Goal: Information Seeking & Learning: Learn about a topic

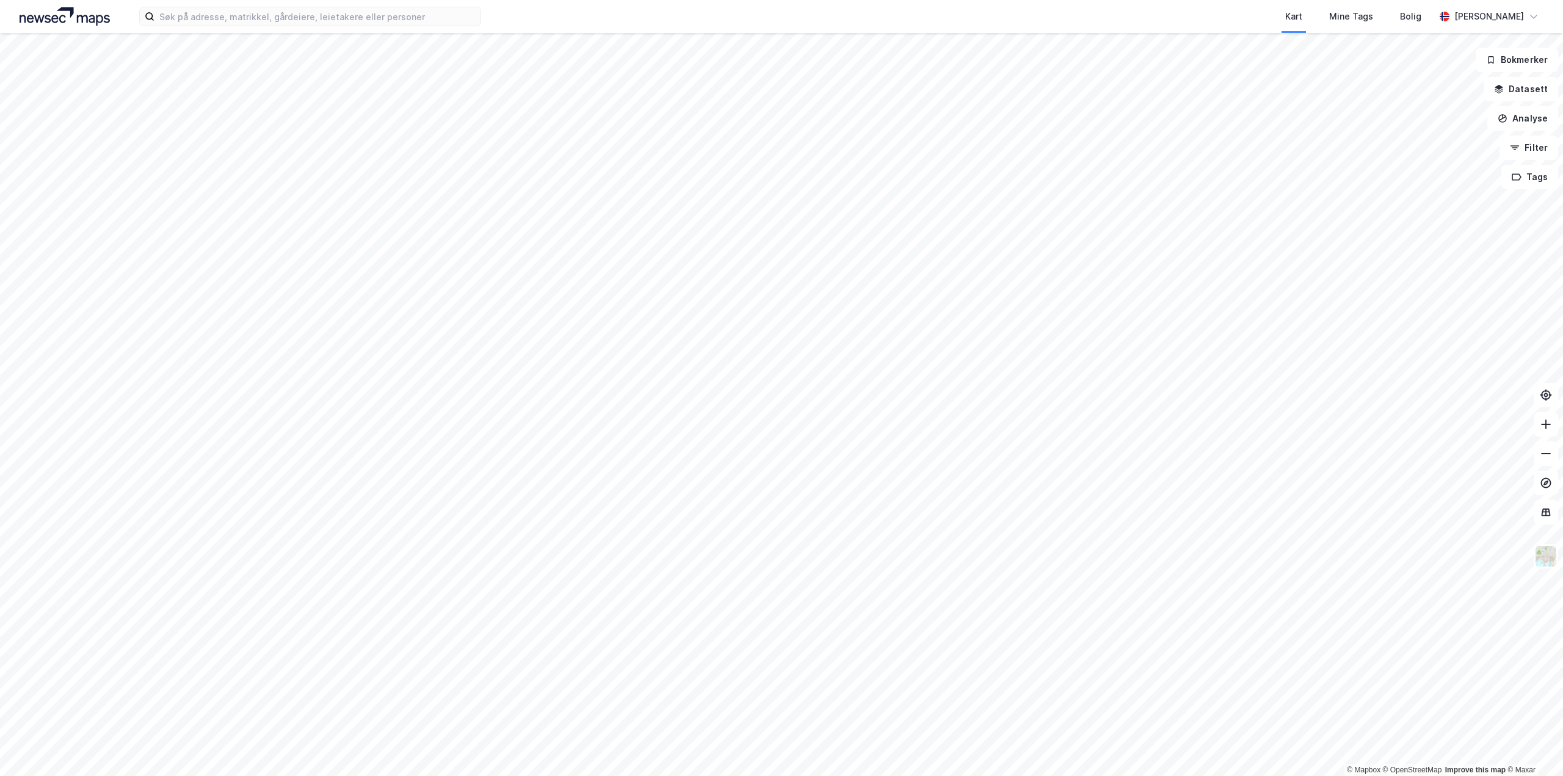
click at [564, 0] on html "Kart Mine Tags [PERSON_NAME] © Mapbox © OpenStreetMap Improve this map © Maxar …" at bounding box center [781, 388] width 1563 height 776
click at [526, 0] on html "Kart Mine Tags [PERSON_NAME] © Mapbox © OpenStreetMap Improve this map © Maxar …" at bounding box center [781, 388] width 1563 height 776
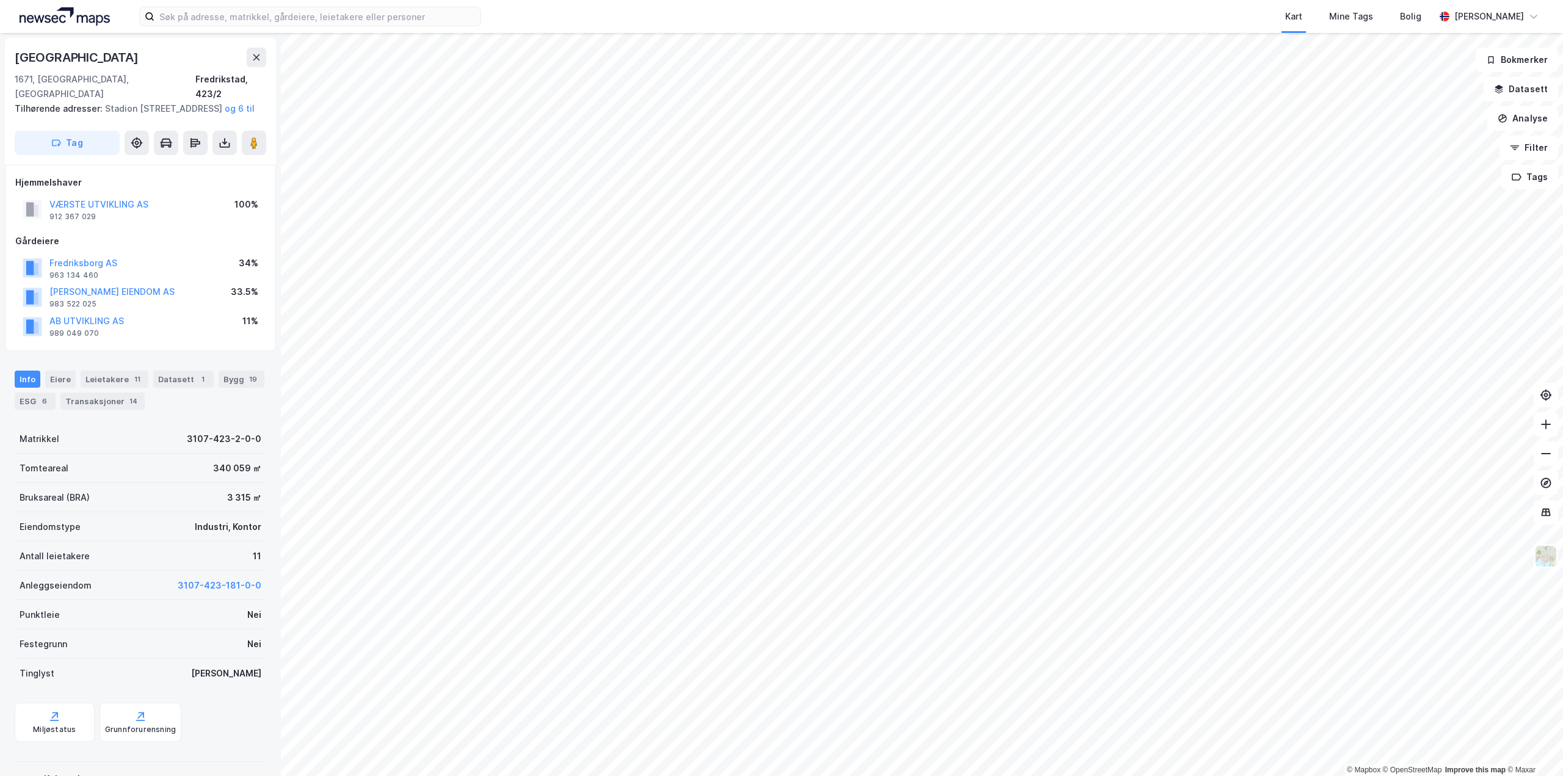
click at [605, 0] on html "Kart Mine Tags [PERSON_NAME] © Mapbox © OpenStreetMap Improve this map © [GEOGR…" at bounding box center [781, 388] width 1563 height 776
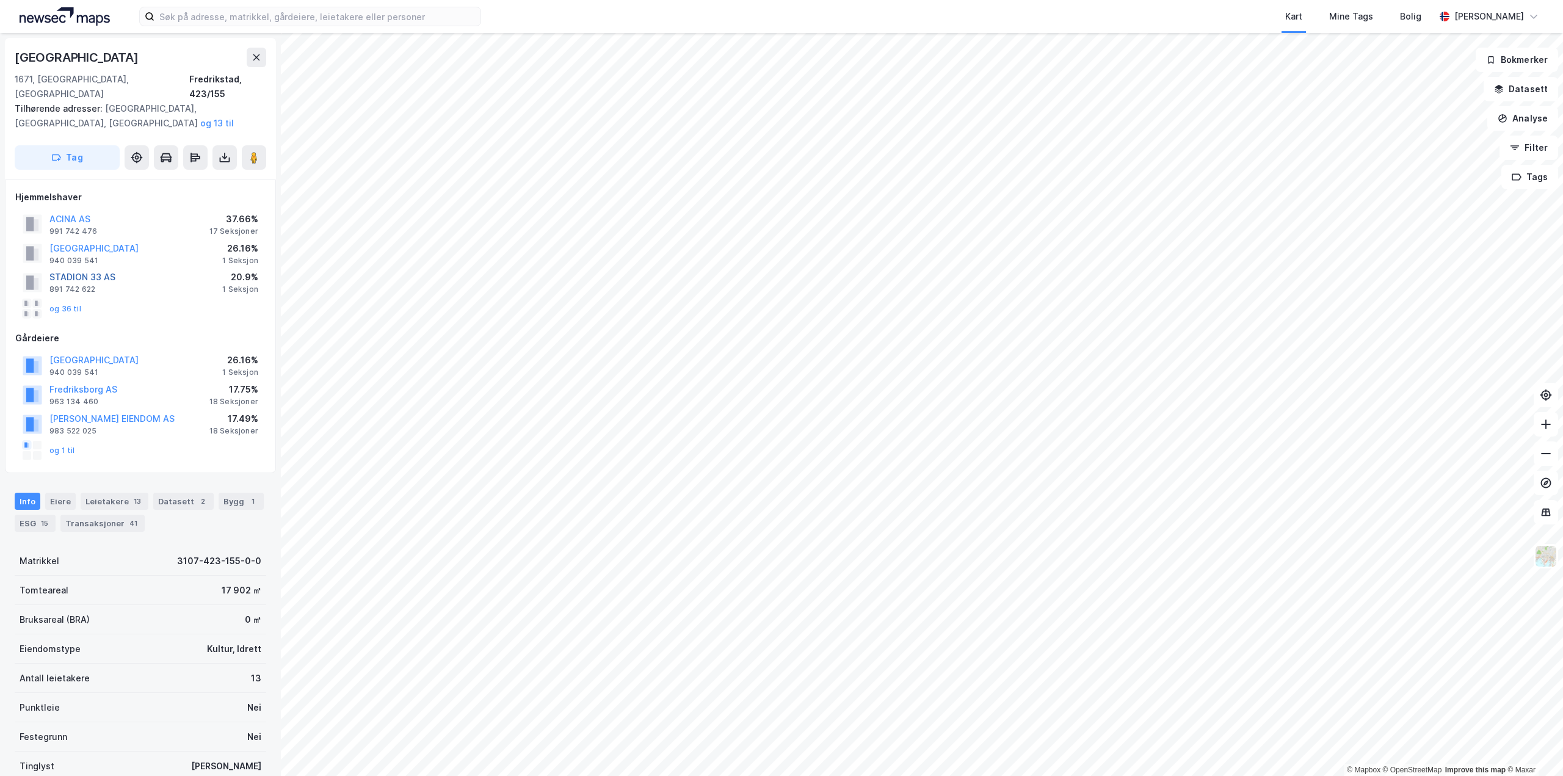
click at [0, 0] on button "STADION 33 AS" at bounding box center [0, 0] width 0 height 0
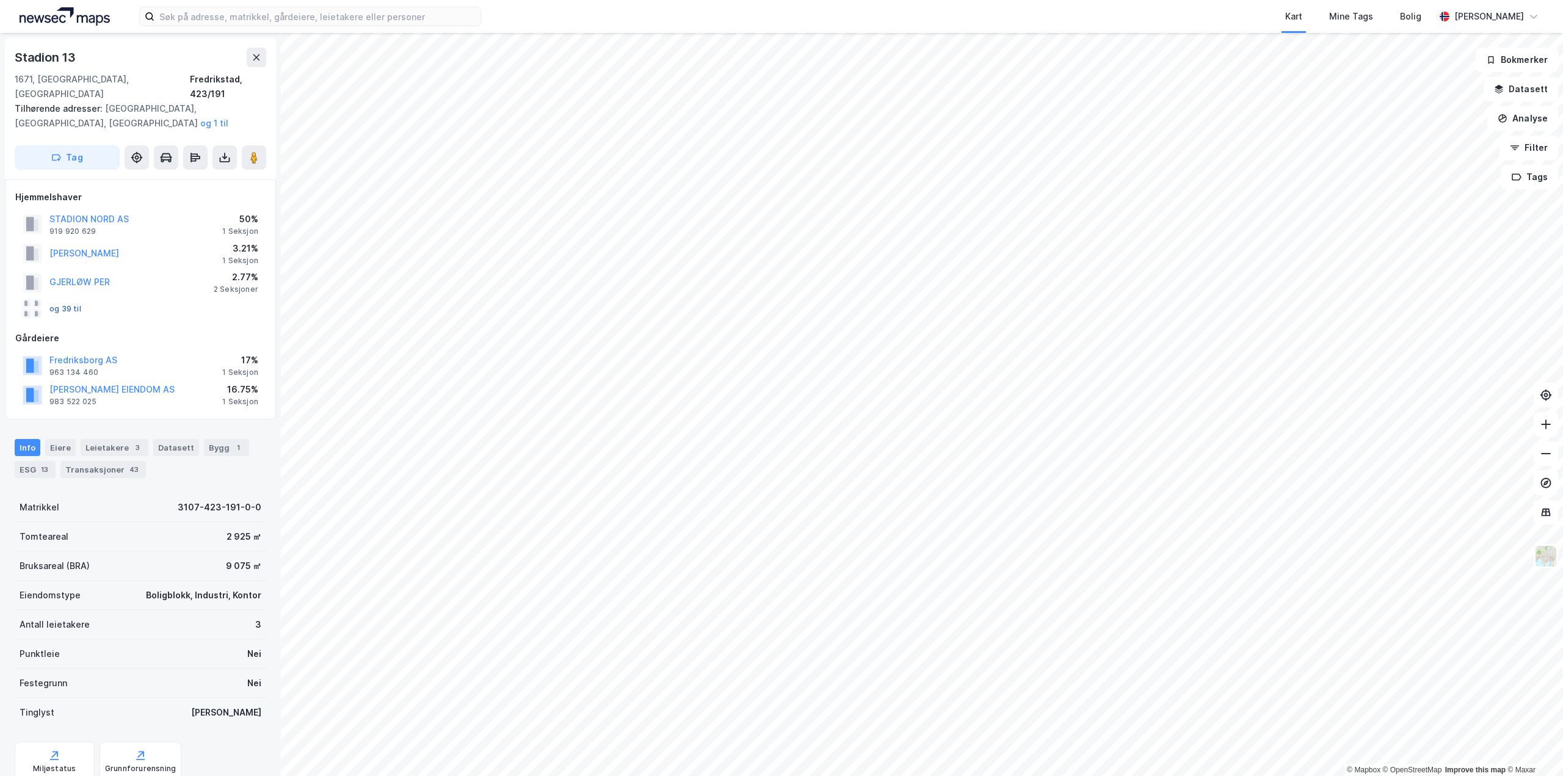
click at [0, 0] on button "og 39 til" at bounding box center [0, 0] width 0 height 0
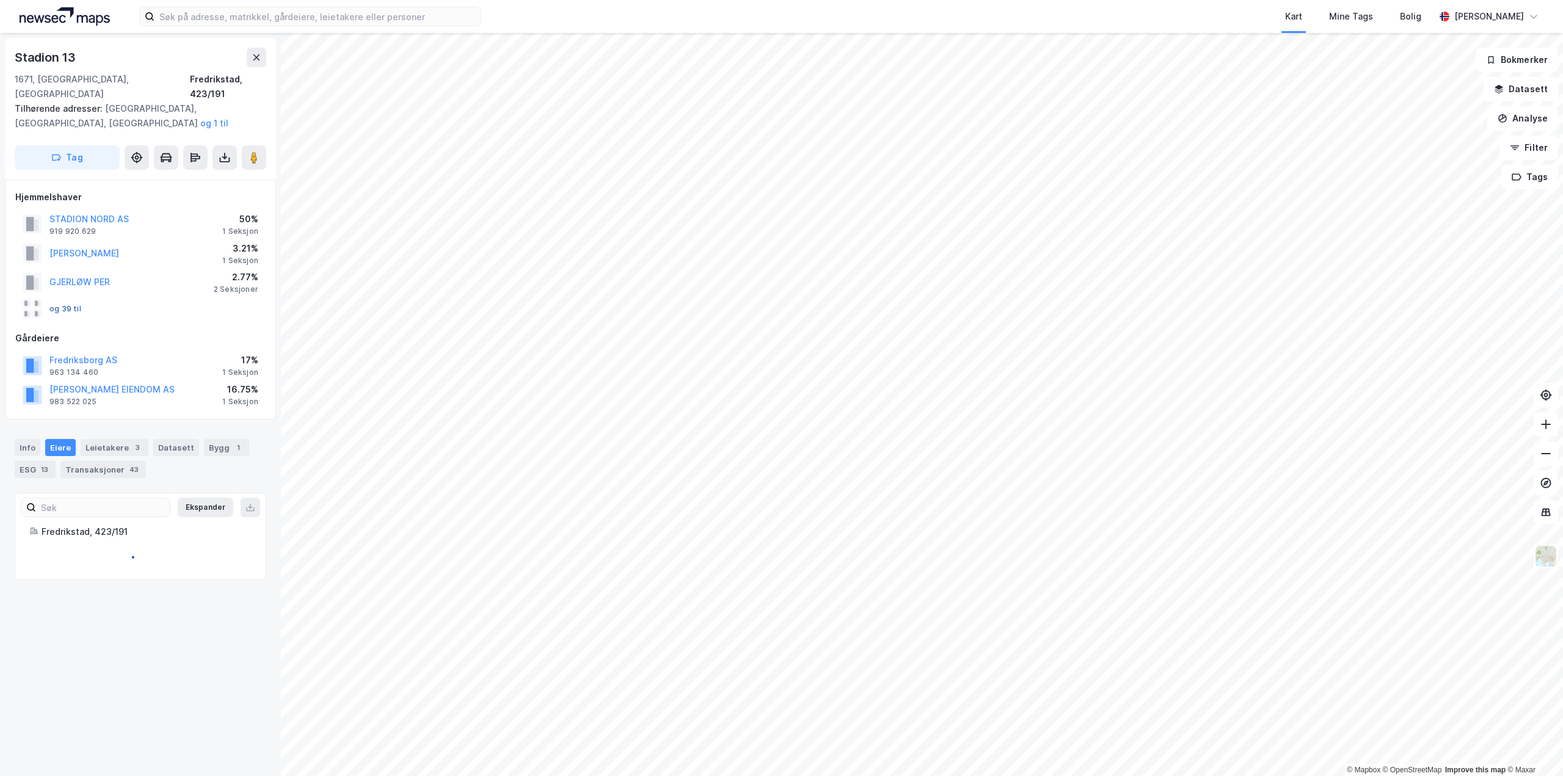
scroll to position [256, 0]
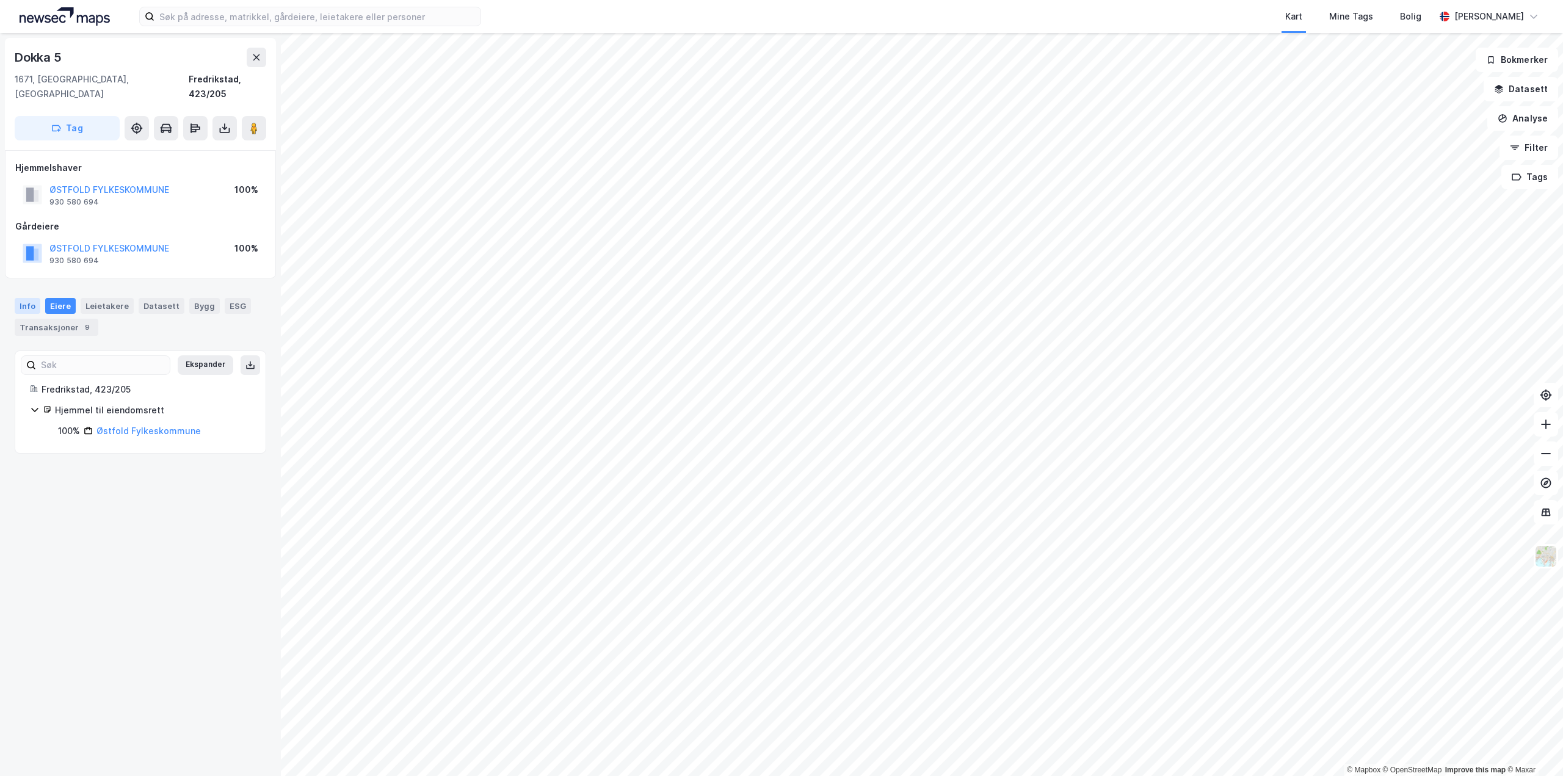
click at [24, 298] on div "Info" at bounding box center [28, 306] width 26 height 16
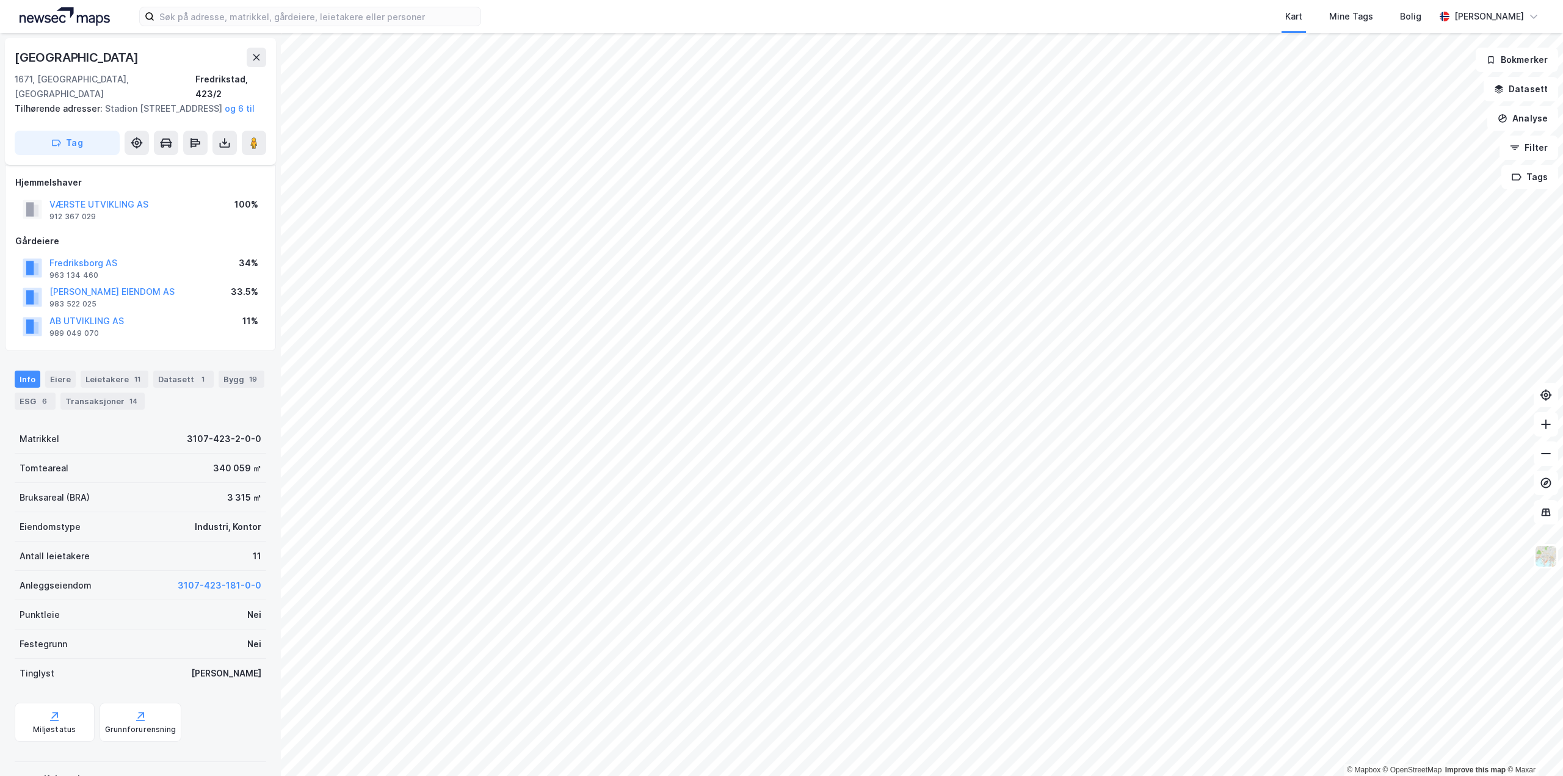
scroll to position [148, 0]
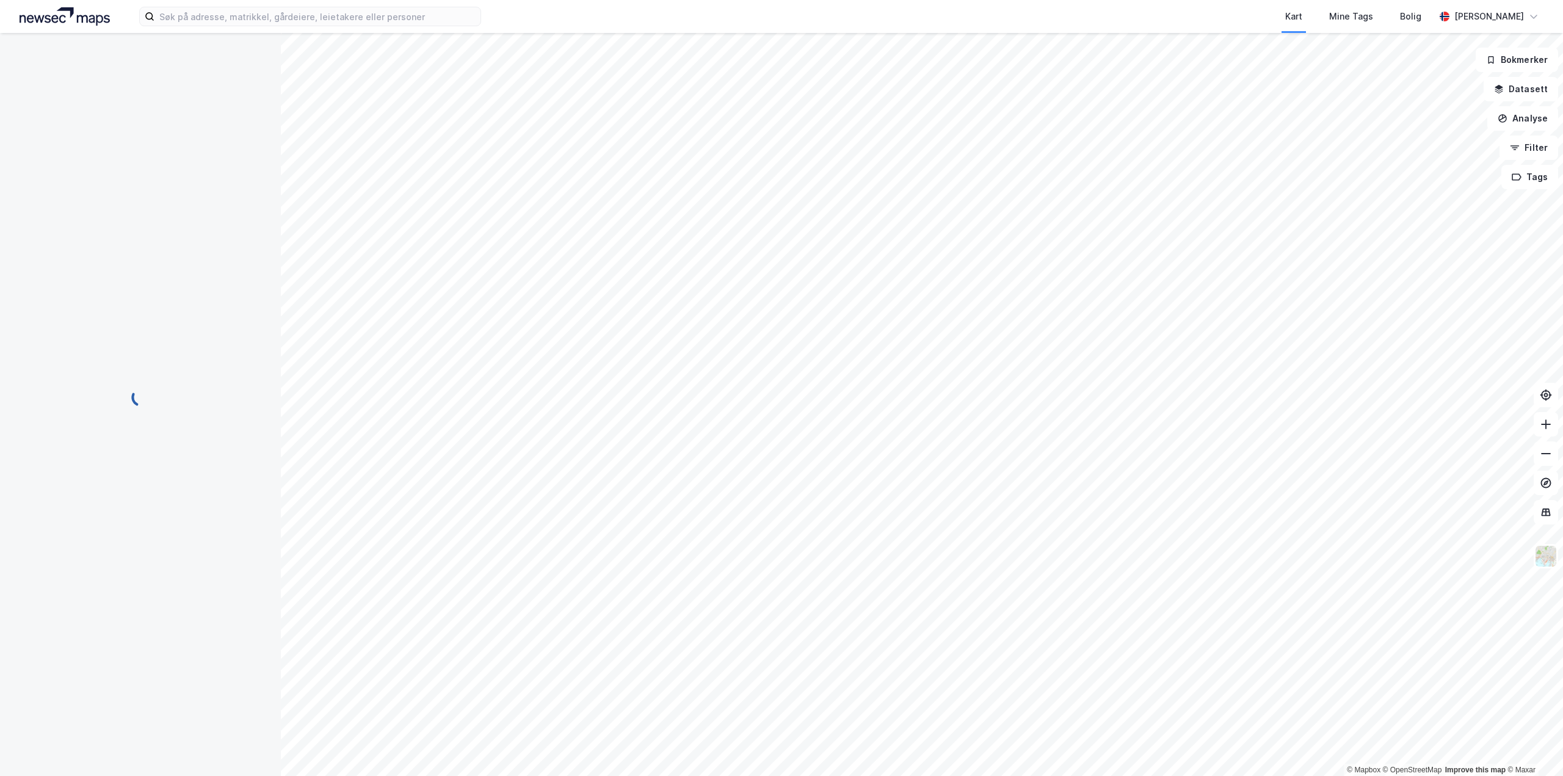
scroll to position [26, 0]
